Goal: Task Accomplishment & Management: Manage account settings

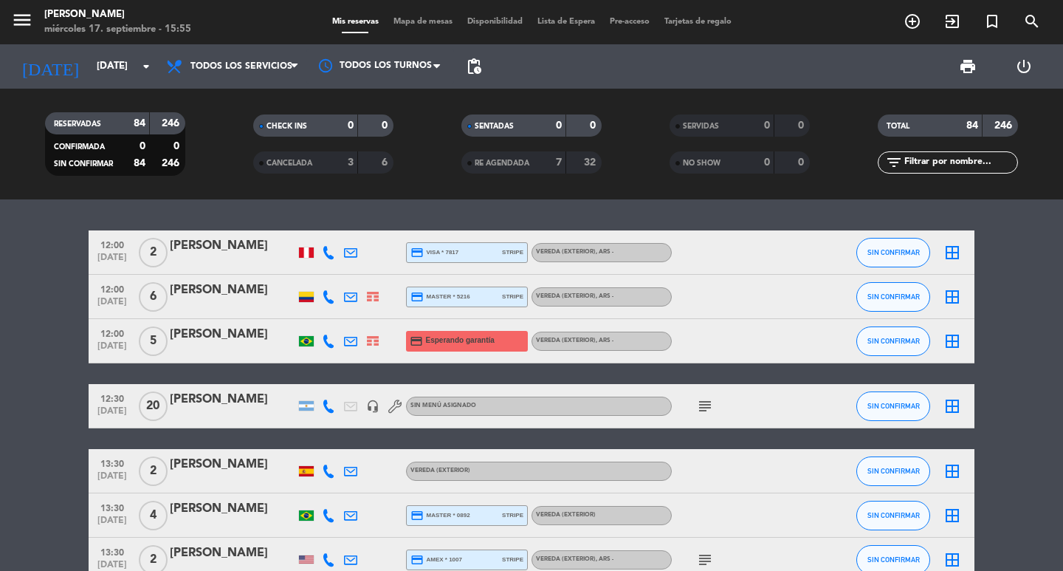
click at [704, 413] on icon "subject" at bounding box center [705, 406] width 18 height 18
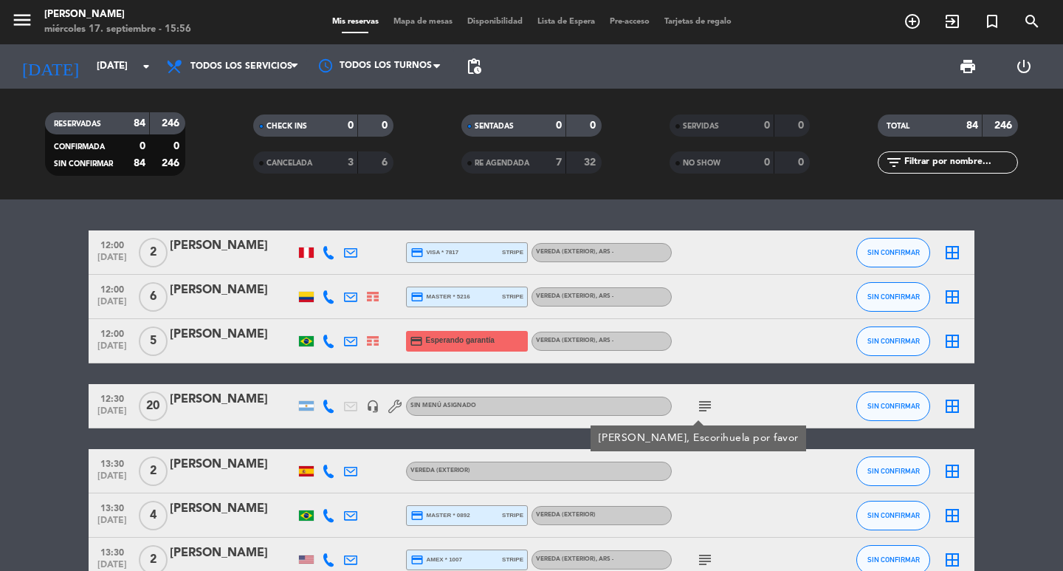
click at [210, 422] on div at bounding box center [233, 416] width 126 height 12
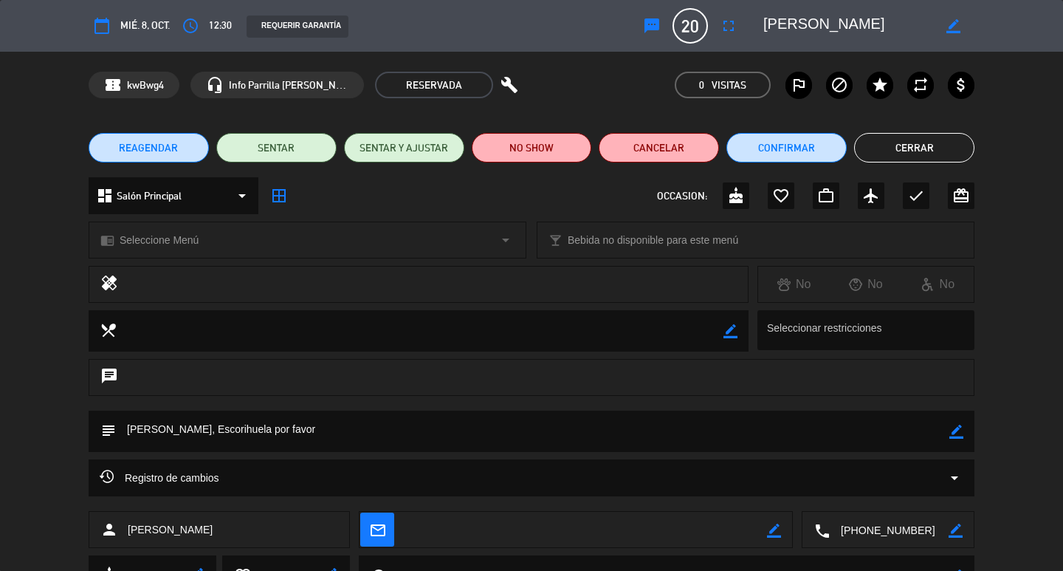
drag, startPoint x: 948, startPoint y: 428, endPoint x: 955, endPoint y: 433, distance: 8.6
click at [955, 433] on div "subject border_color" at bounding box center [532, 431] width 886 height 41
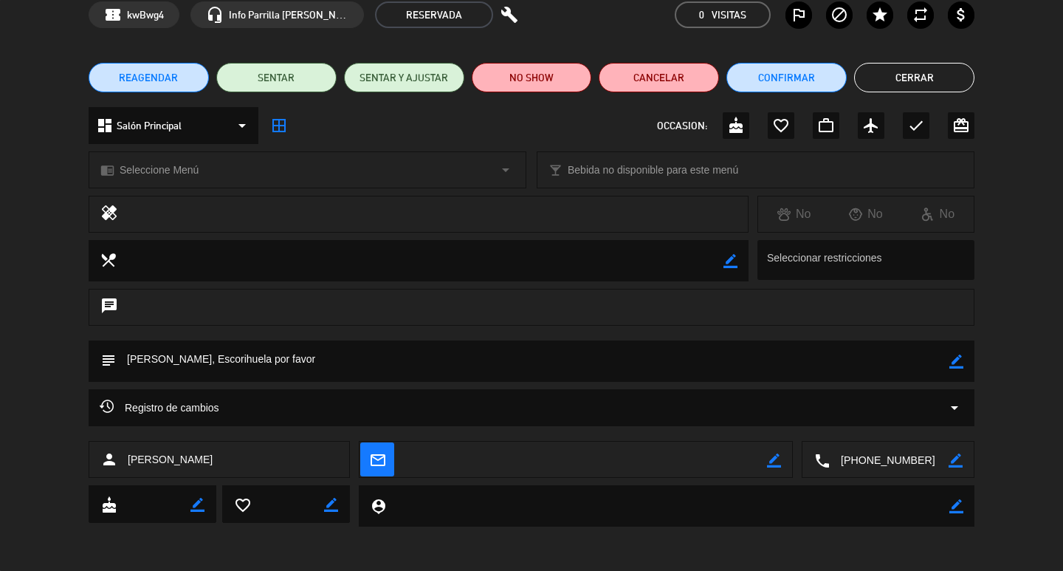
click at [958, 361] on icon "border_color" at bounding box center [956, 361] width 14 height 14
click at [829, 354] on textarea at bounding box center [533, 360] width 834 height 41
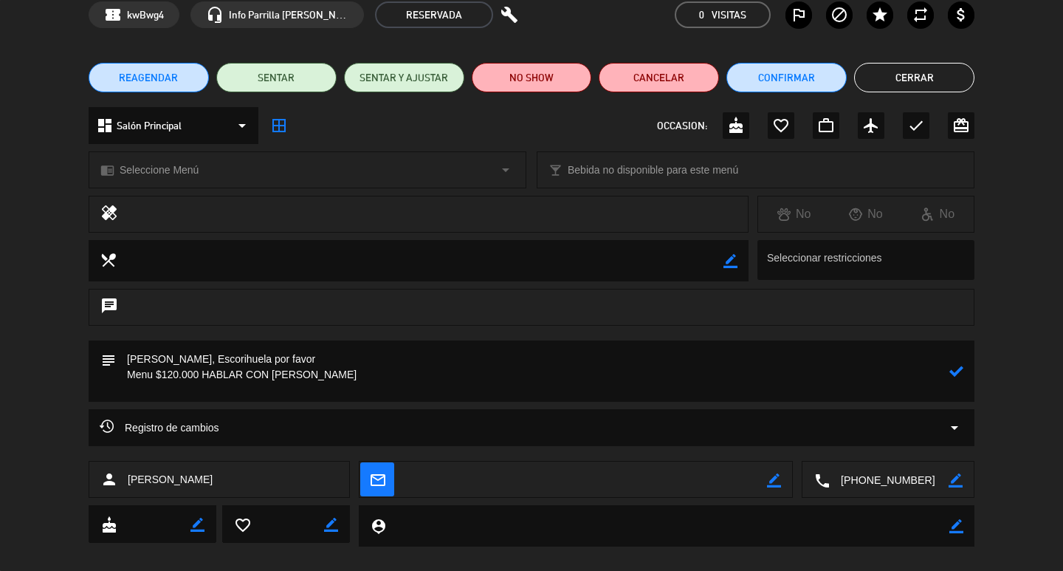
type textarea "[PERSON_NAME], Escorihuela por favor Menu $120.000 HABLAR CON [PERSON_NAME]"
click at [955, 374] on icon at bounding box center [956, 371] width 14 height 14
click at [777, 86] on button "Confirmar" at bounding box center [787, 78] width 120 height 30
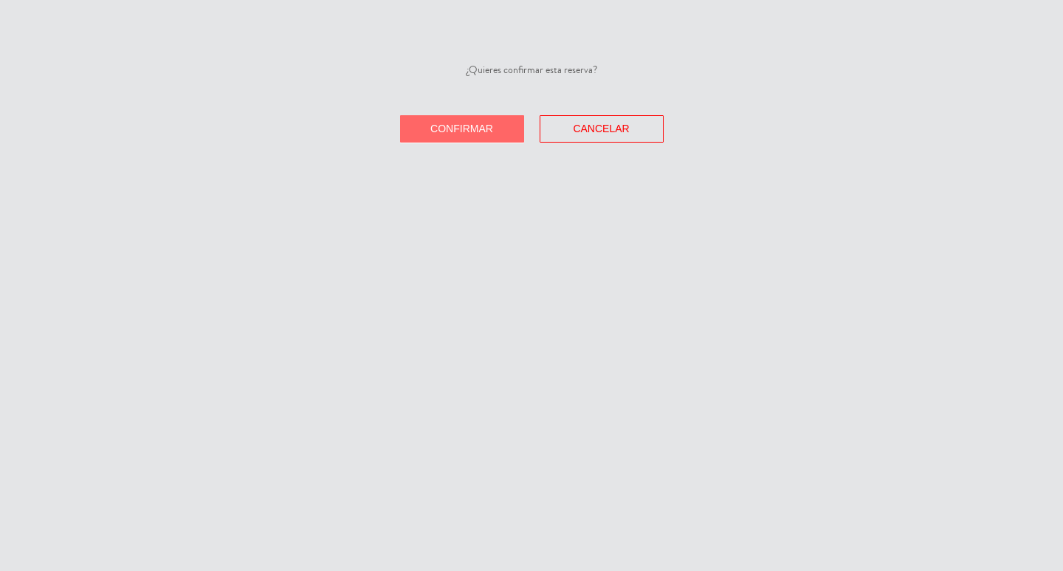
click at [433, 142] on button "Confirmar" at bounding box center [462, 128] width 124 height 27
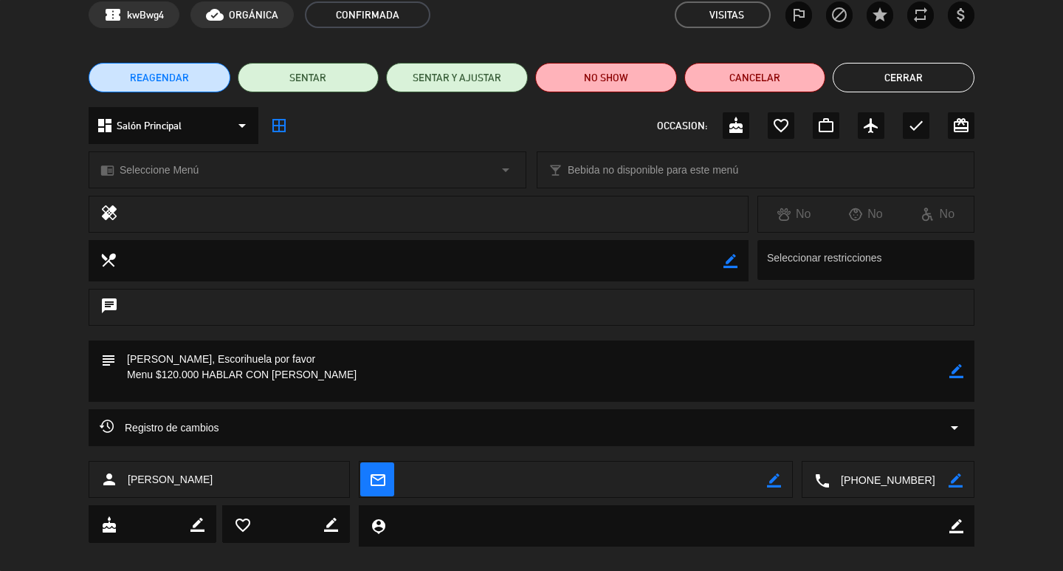
click at [907, 70] on button "Cerrar" at bounding box center [904, 78] width 142 height 30
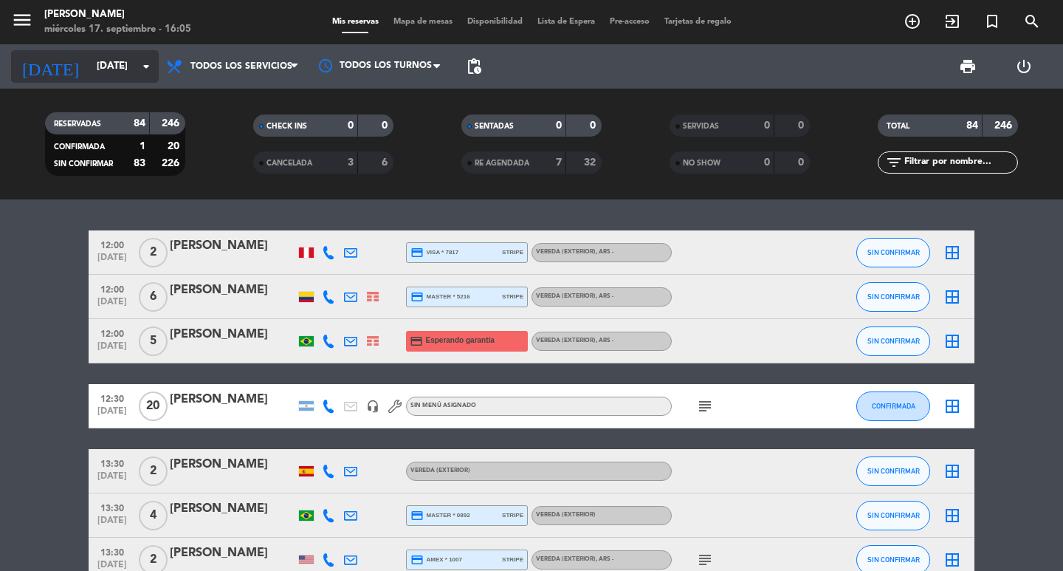
click at [109, 71] on input "[DATE]" at bounding box center [154, 66] width 130 height 27
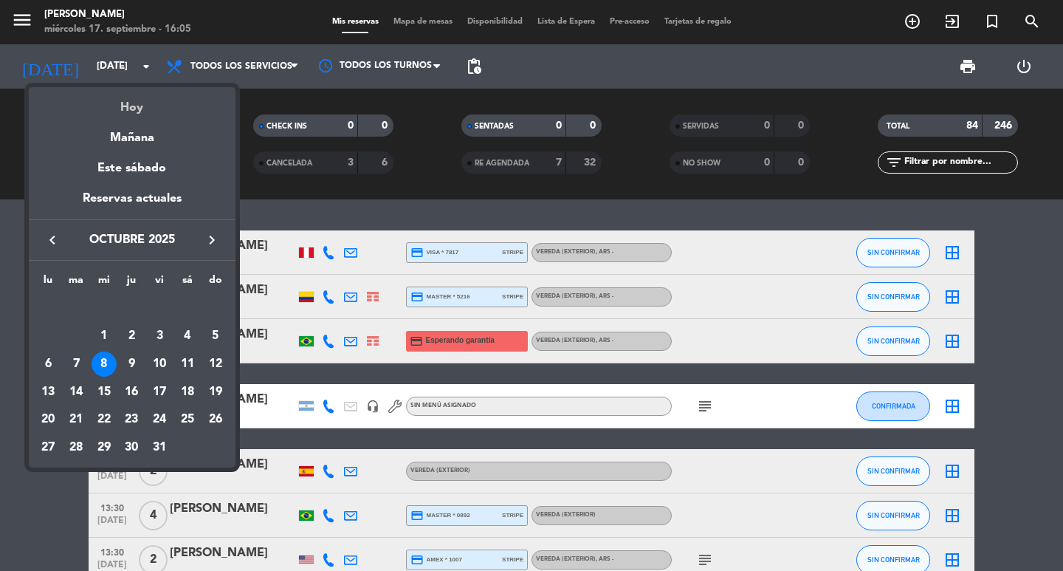
click at [115, 99] on div "Hoy" at bounding box center [132, 102] width 207 height 30
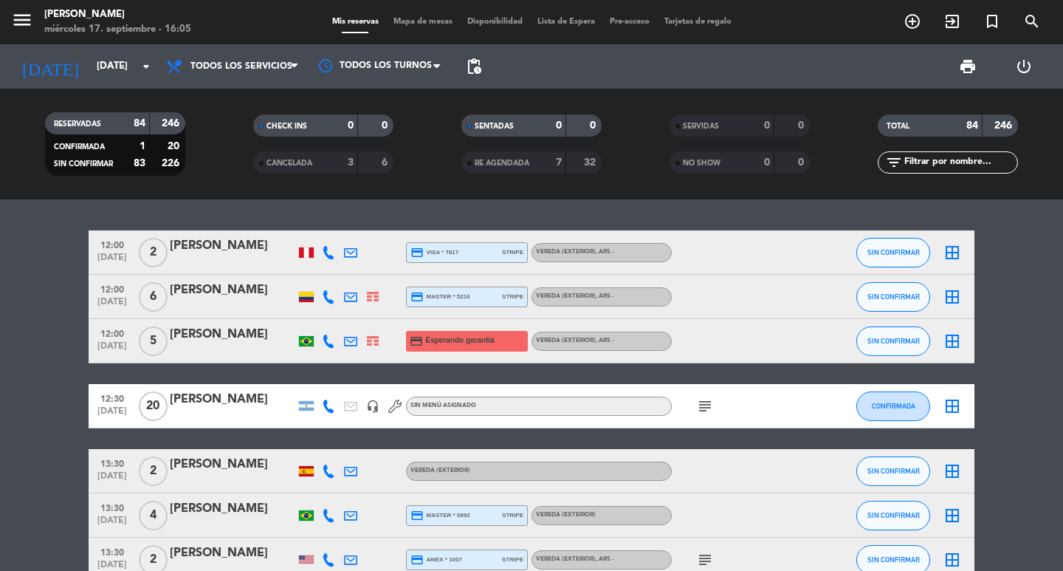
type input "[DATE]"
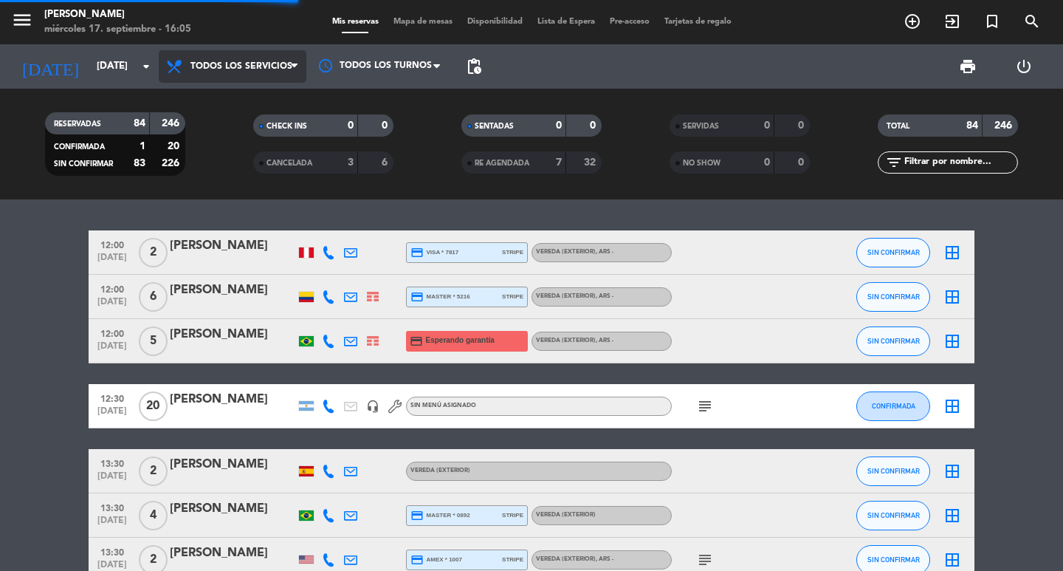
click at [235, 80] on span "Todos los servicios" at bounding box center [233, 66] width 148 height 32
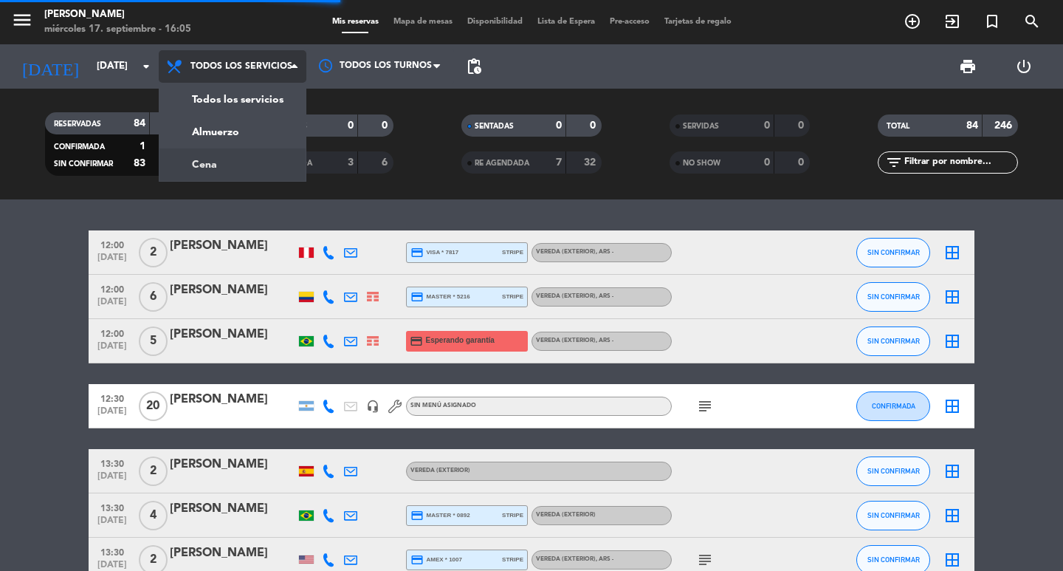
click at [218, 164] on div "menu [PERSON_NAME] [DATE] 17. septiembre - 16:05 Mis reservas Mapa de mesas Dis…" at bounding box center [531, 99] width 1063 height 199
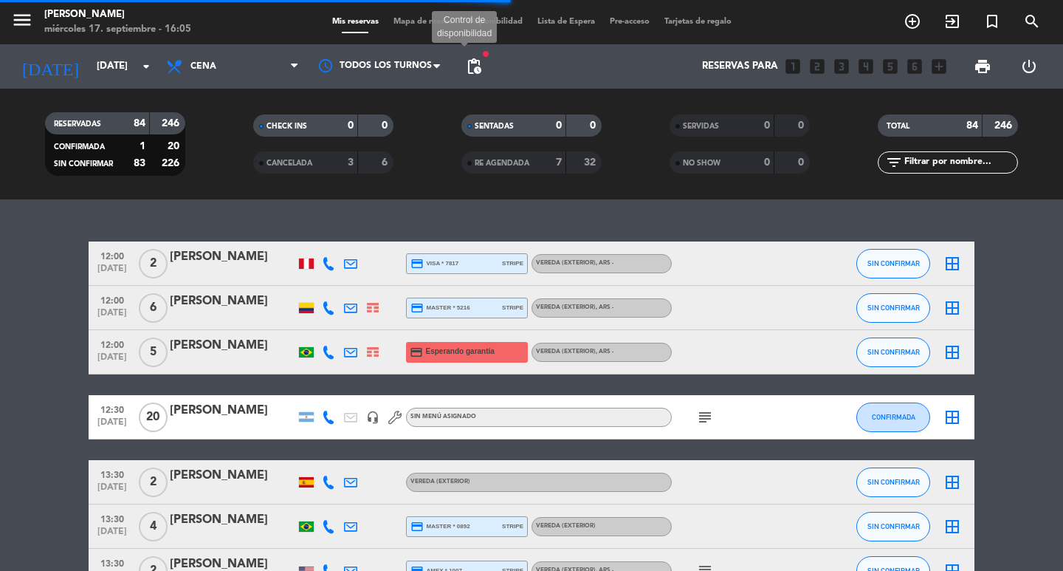
click at [473, 69] on span "pending_actions" at bounding box center [474, 67] width 18 height 18
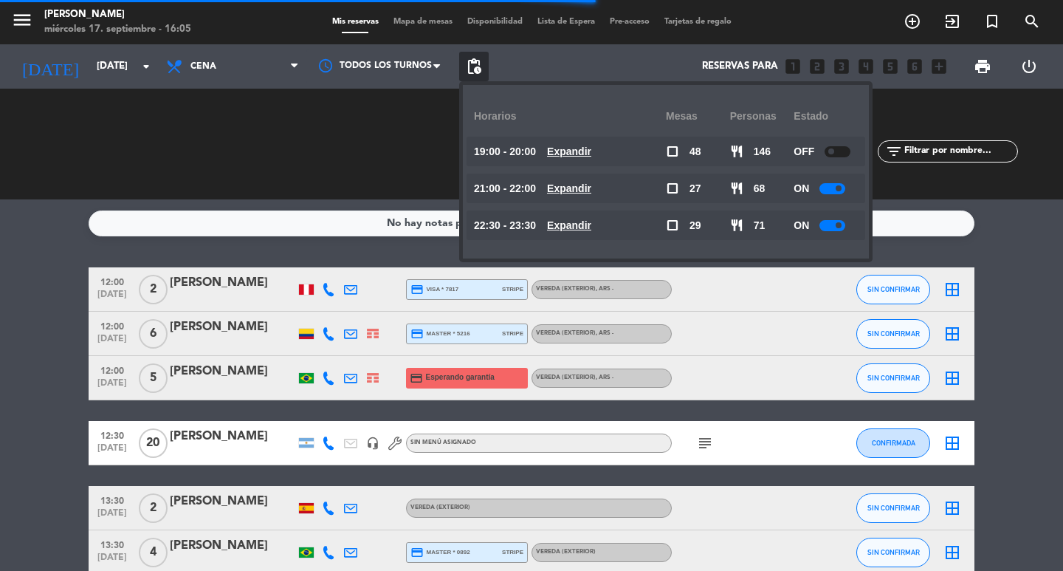
click at [473, 67] on span "pending_actions" at bounding box center [474, 67] width 18 height 18
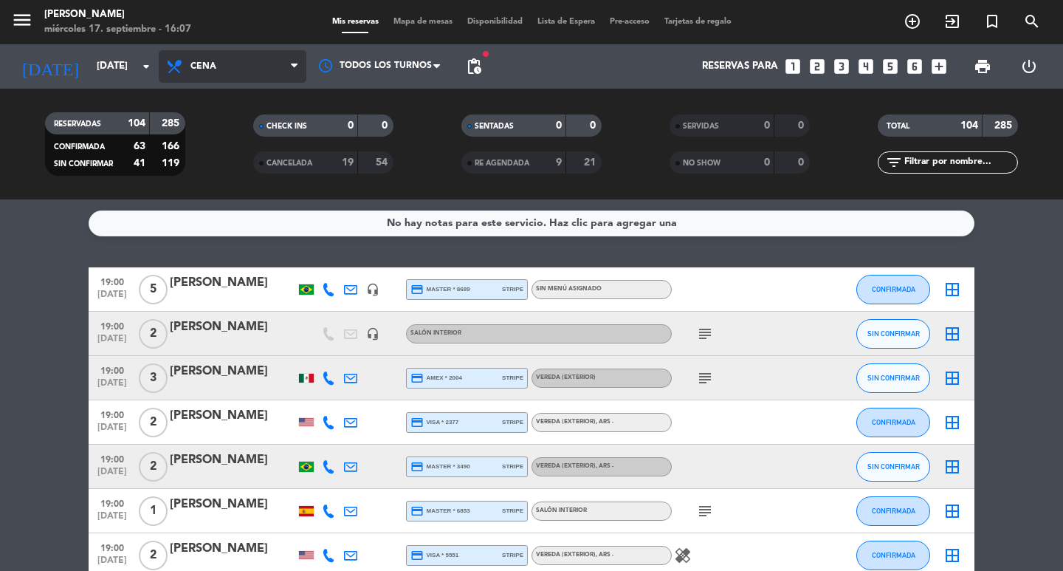
click at [195, 61] on span "Cena" at bounding box center [203, 66] width 26 height 10
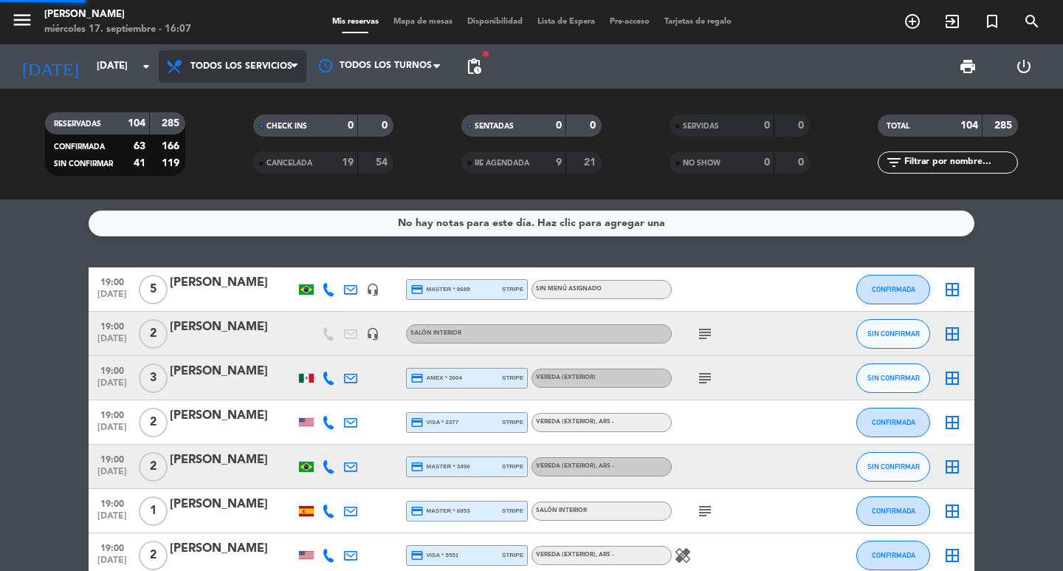
click at [221, 103] on div "menu [PERSON_NAME] [DATE] 17. septiembre - 16:07 Mis reservas Mapa de mesas Dis…" at bounding box center [531, 99] width 1063 height 199
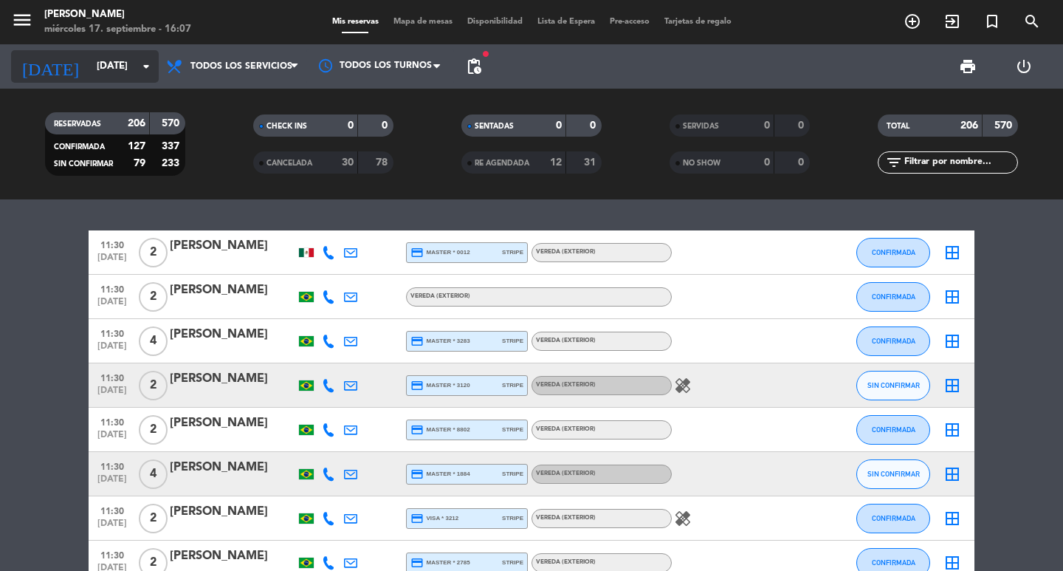
click at [95, 70] on input "[DATE]" at bounding box center [154, 66] width 130 height 27
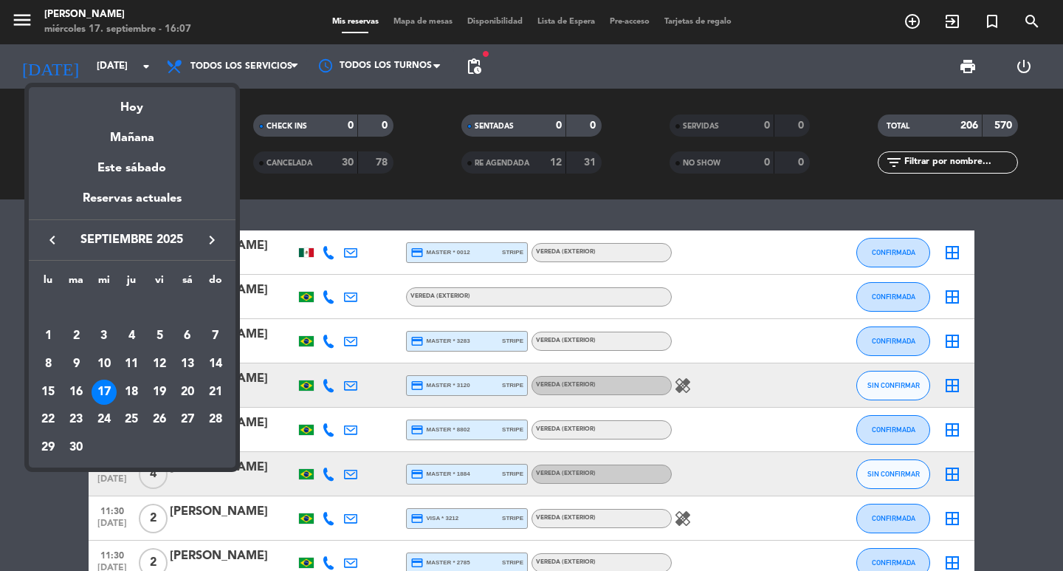
drag, startPoint x: 431, startPoint y: 230, endPoint x: 537, endPoint y: 223, distance: 106.6
click at [431, 230] on div at bounding box center [531, 285] width 1063 height 571
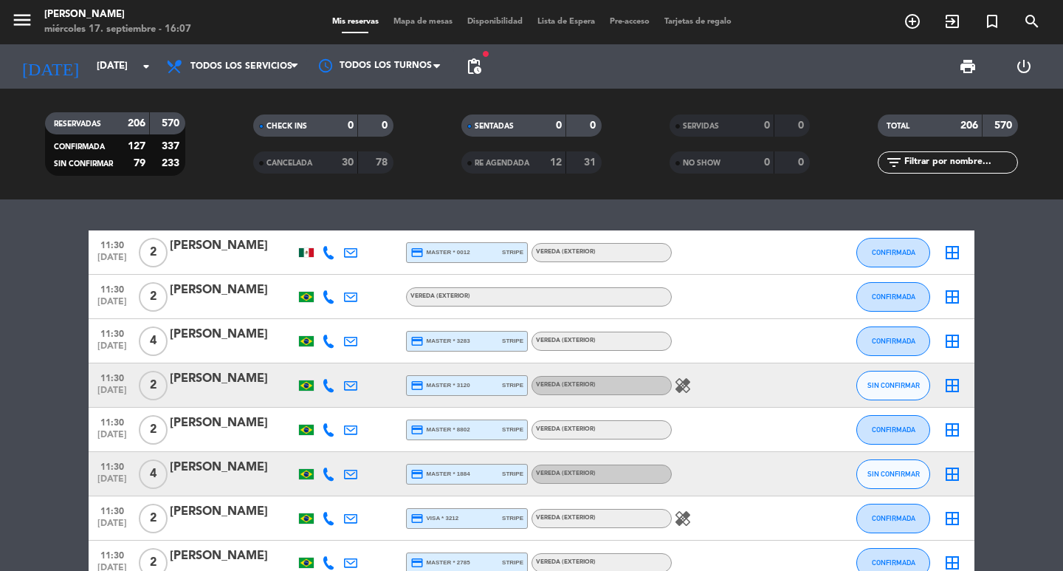
click at [717, 211] on div "11:30 [DATE] 2 [PERSON_NAME] credit_card master * 0012 stripe Vereda (EXTERIOR)…" at bounding box center [531, 384] width 1063 height 371
click at [955, 166] on input "text" at bounding box center [960, 162] width 114 height 16
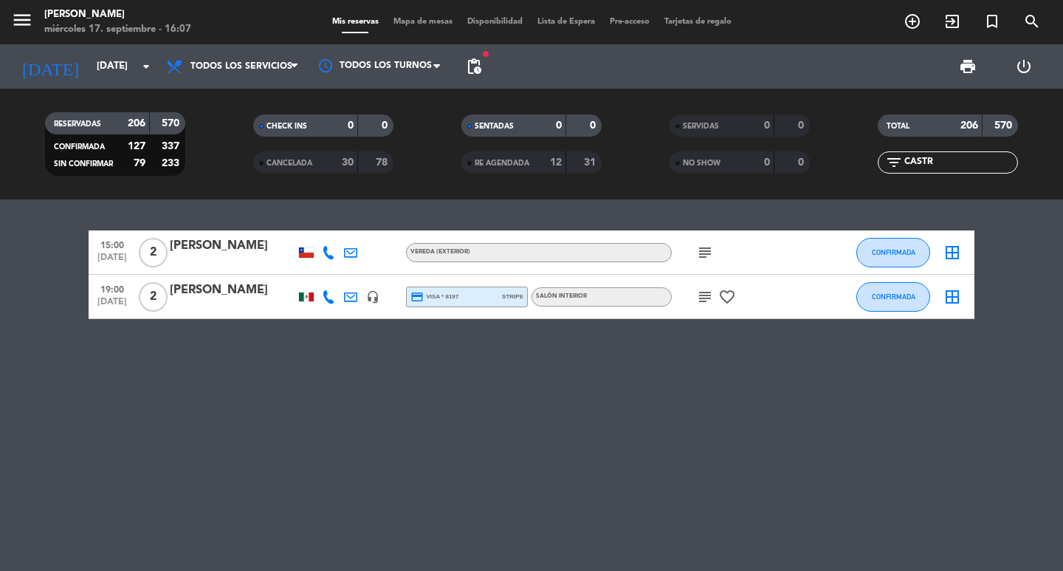
type input "CASTR"
click at [706, 301] on icon "subject" at bounding box center [705, 297] width 18 height 18
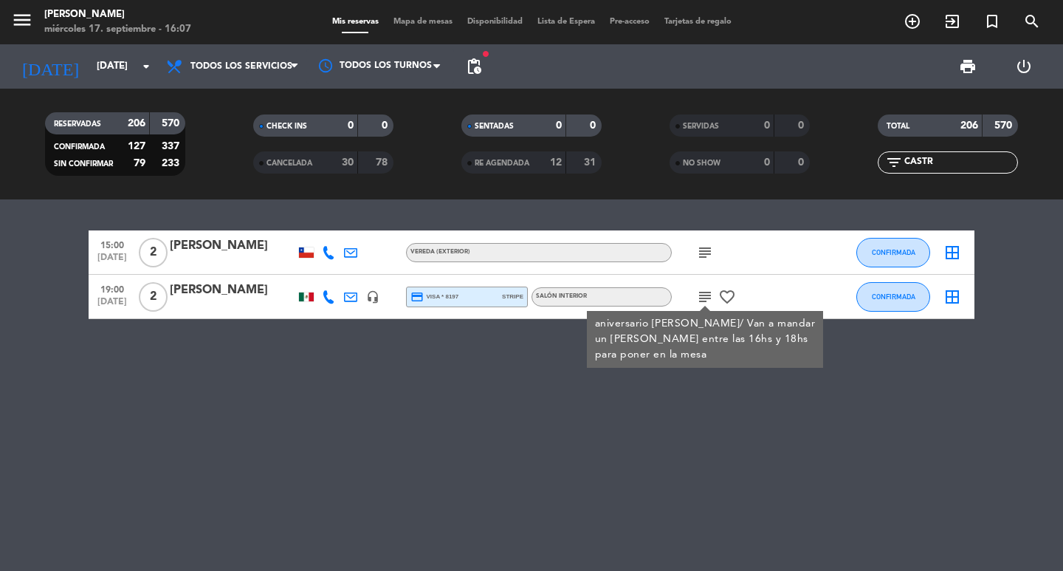
click at [214, 275] on div "15:00 [DATE] 2 [PERSON_NAME] (EXTERIOR) subject CONFIRMADA border_all" at bounding box center [532, 252] width 886 height 44
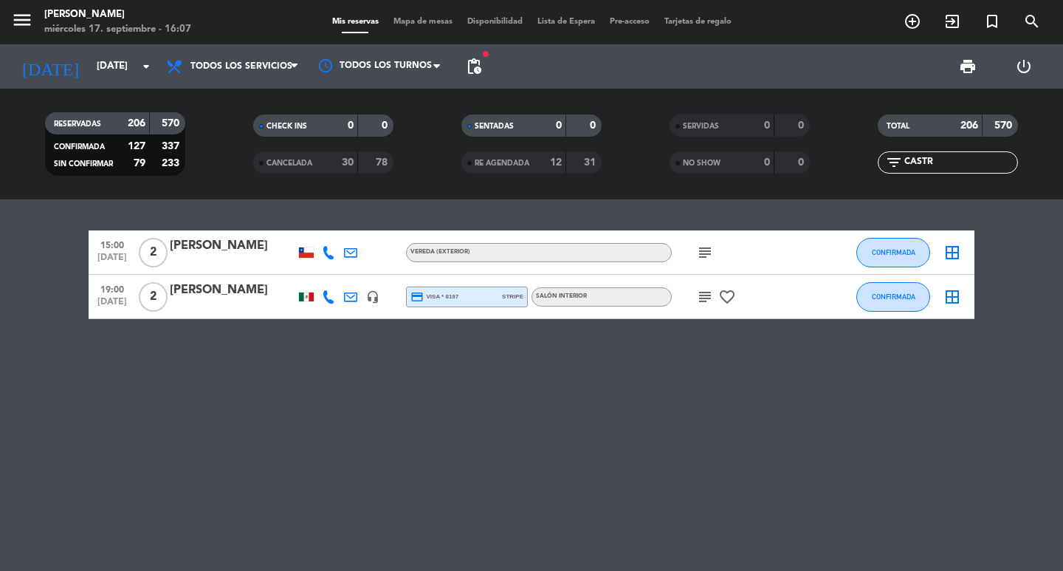
click at [205, 300] on div "[PERSON_NAME]" at bounding box center [233, 290] width 126 height 19
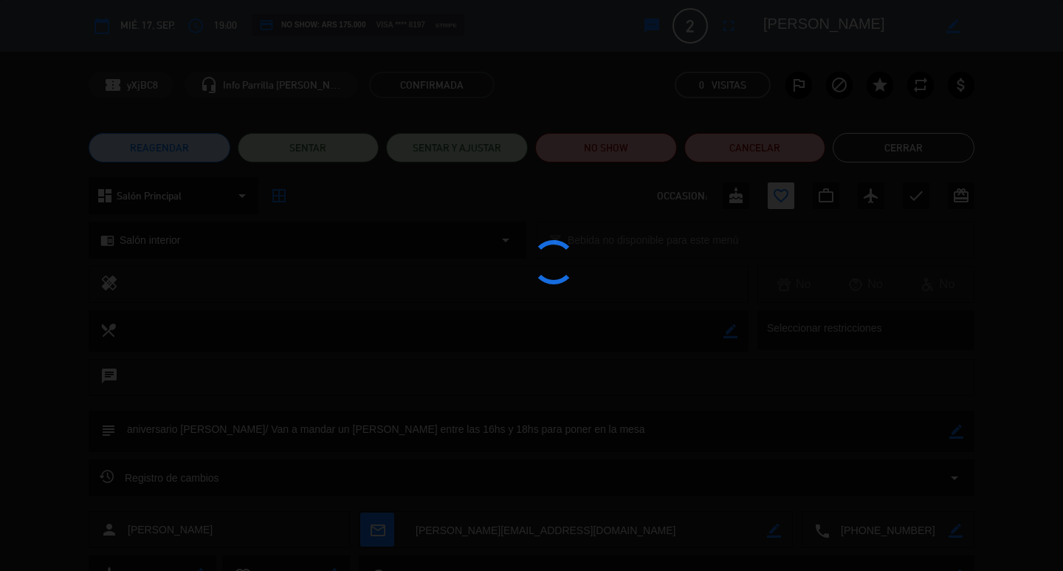
click at [729, 33] on div at bounding box center [531, 285] width 1063 height 571
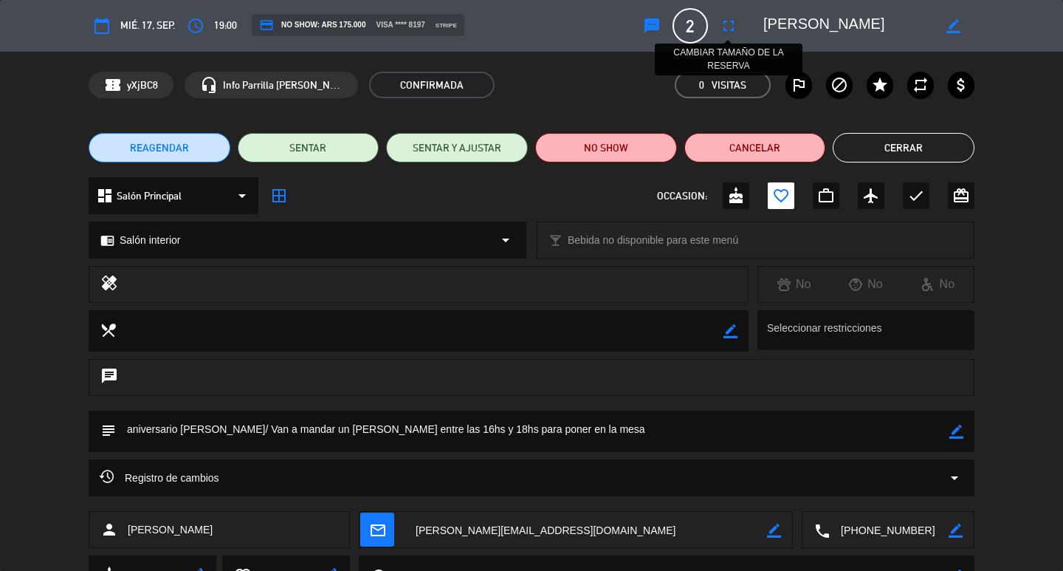
click at [732, 30] on icon "fullscreen" at bounding box center [729, 26] width 18 height 18
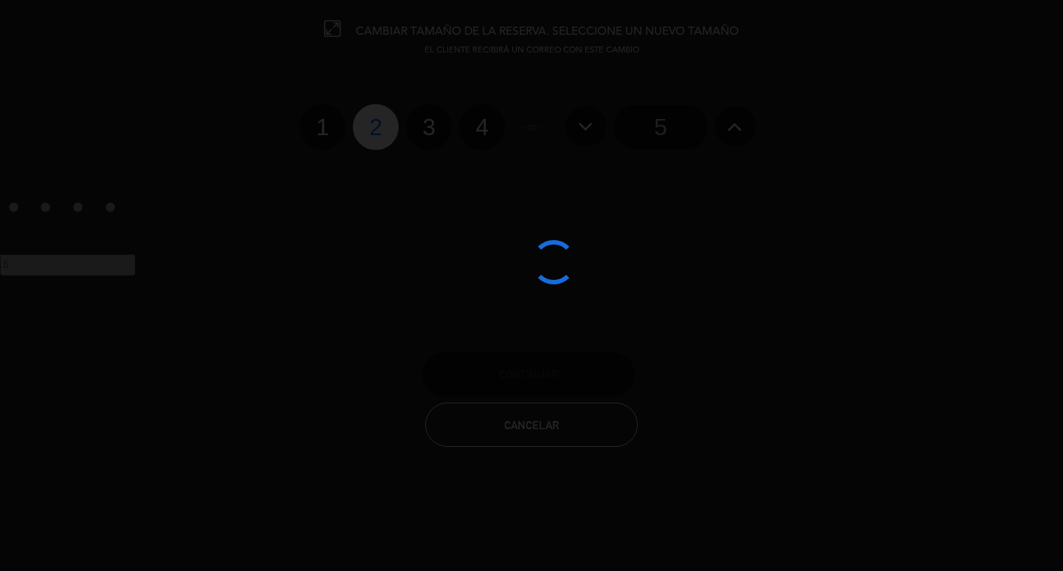
click at [465, 145] on div at bounding box center [531, 285] width 1063 height 571
click at [480, 156] on div at bounding box center [531, 285] width 1063 height 571
click at [480, 155] on div at bounding box center [531, 285] width 1063 height 571
click at [480, 154] on div at bounding box center [531, 285] width 1063 height 571
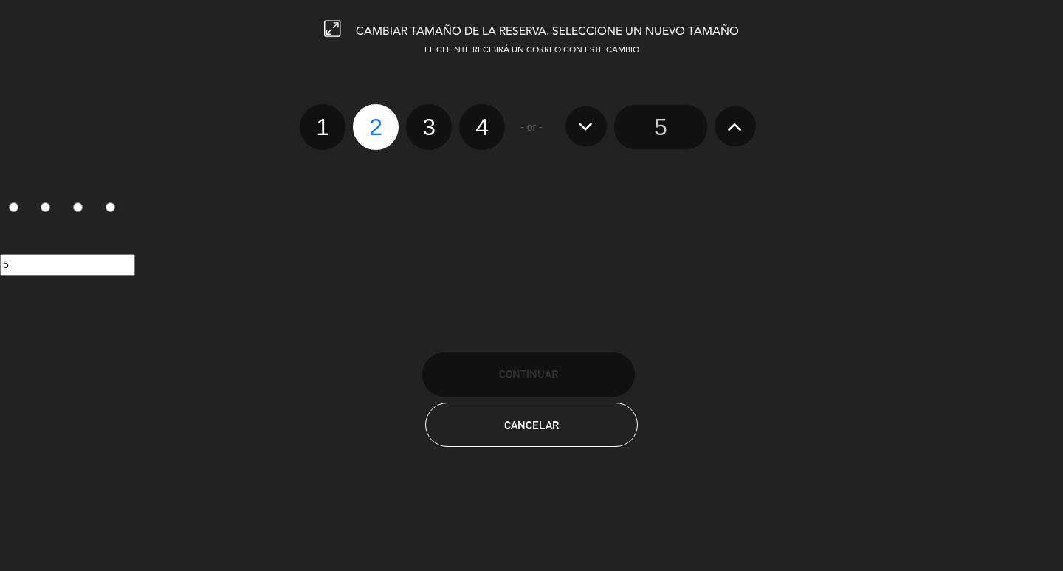
click at [480, 150] on label "4" at bounding box center [482, 127] width 46 height 46
click at [480, 119] on input "4" at bounding box center [480, 114] width 10 height 10
radio input "true"
radio input "false"
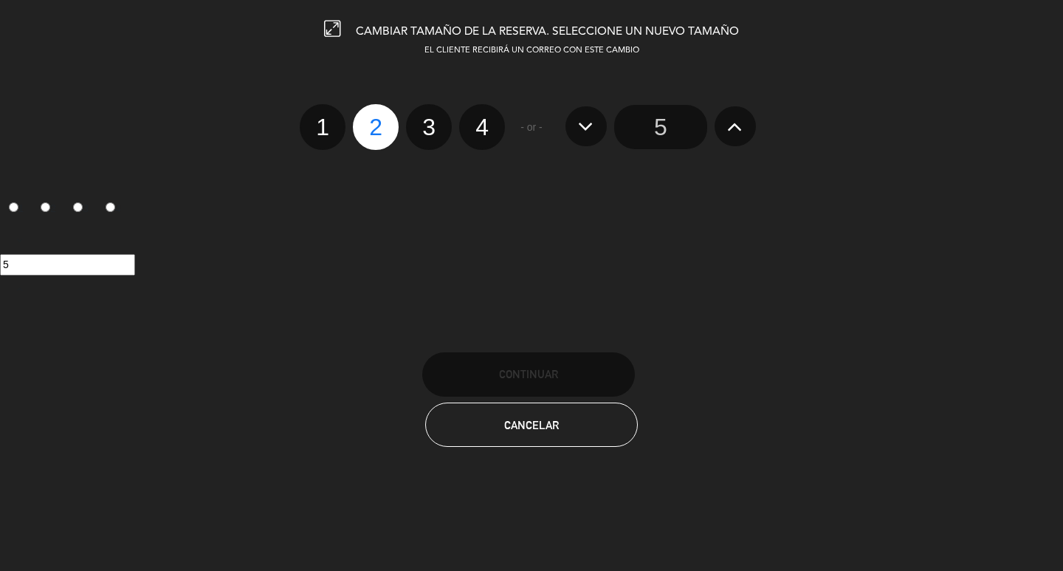
radio input "false"
radio input "true"
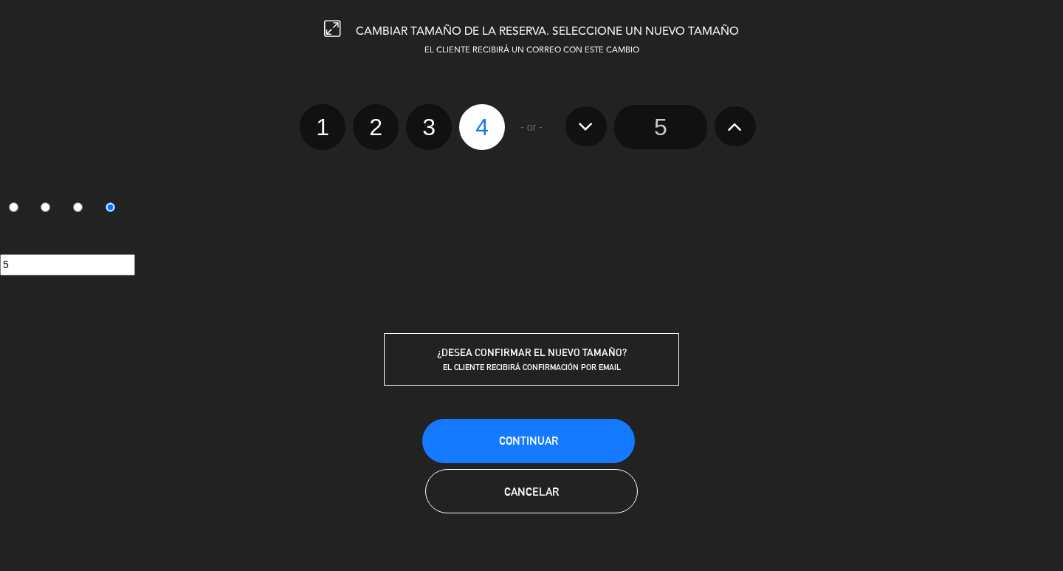
click at [529, 515] on div "Cancelar" at bounding box center [531, 490] width 1063 height 47
click at [527, 447] on span "Continuar" at bounding box center [528, 440] width 59 height 13
